Goal: Navigation & Orientation: Find specific page/section

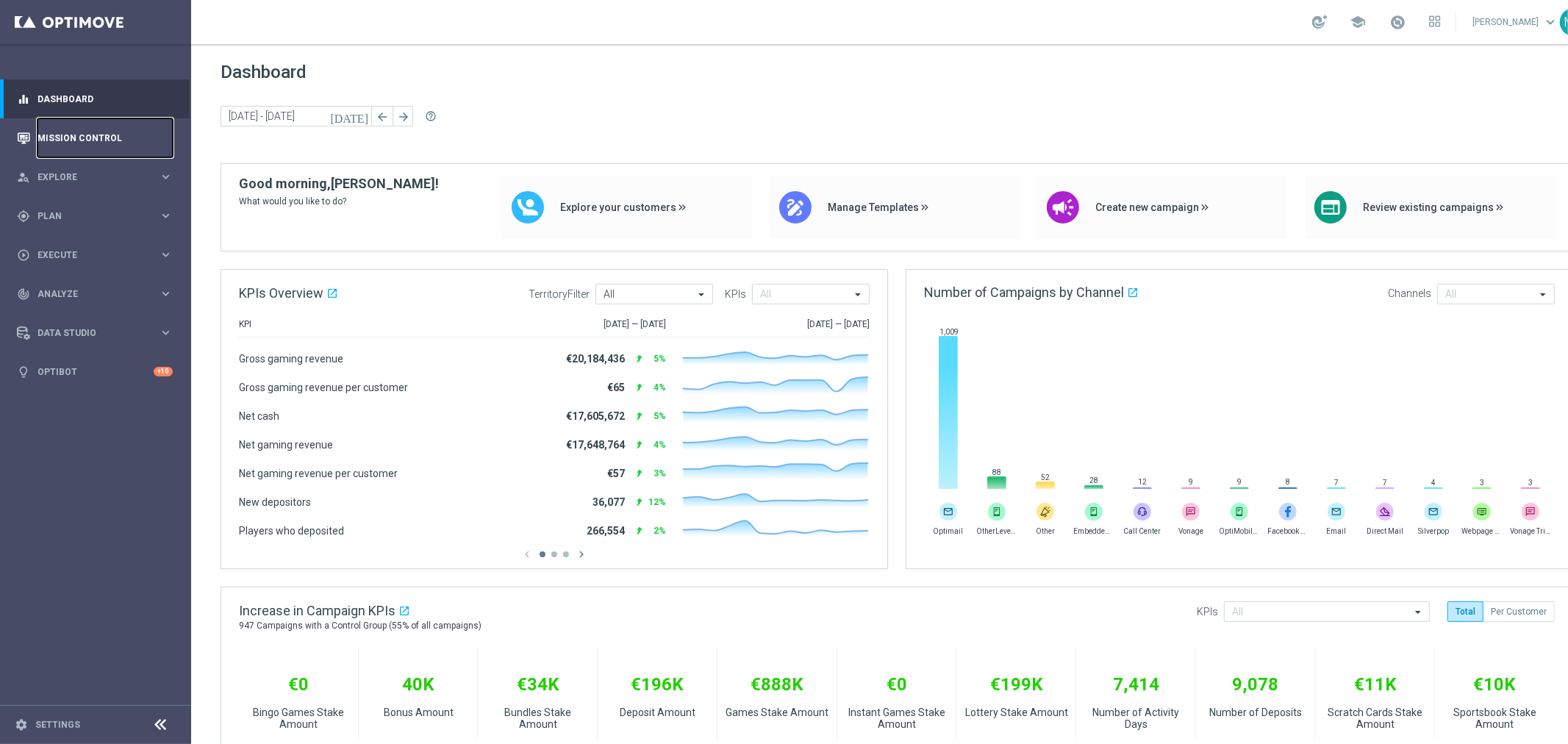
click at [113, 136] on link "Mission Control" at bounding box center [105, 138] width 136 height 39
